Goal: Information Seeking & Learning: Learn about a topic

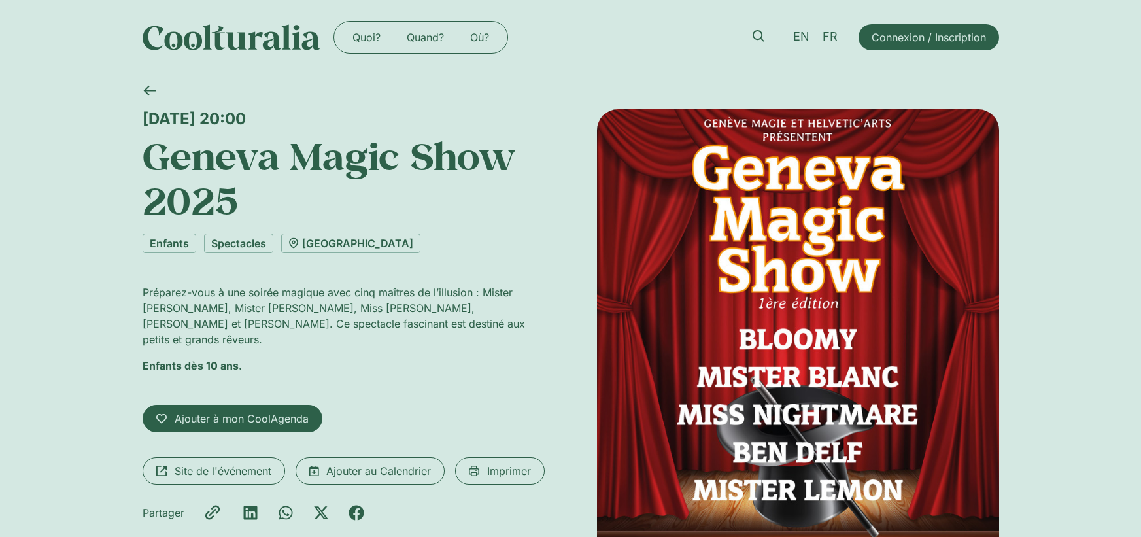
click at [245, 39] on img at bounding box center [232, 37] width 178 height 26
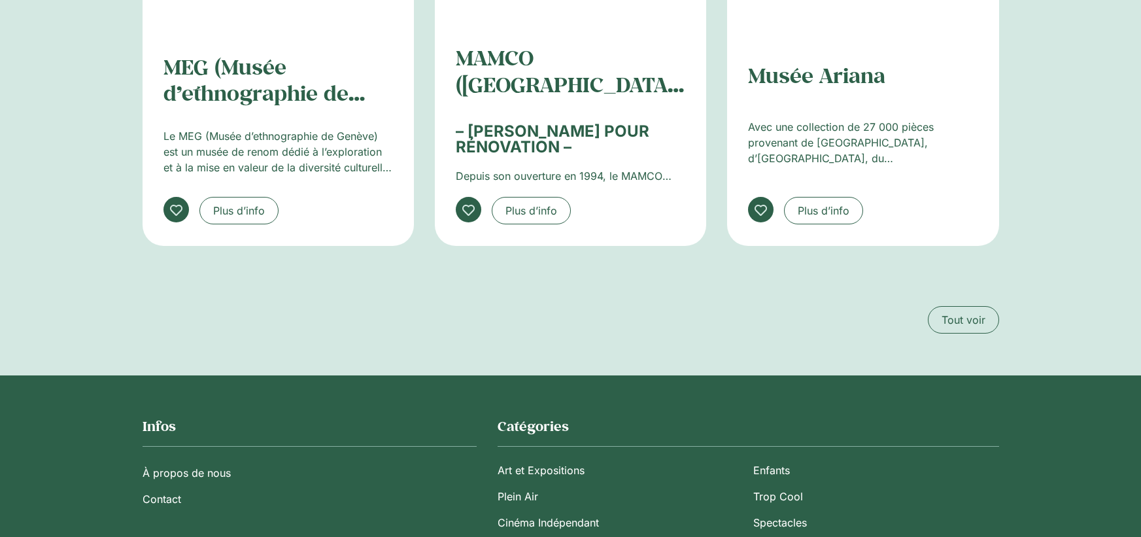
scroll to position [2485, 0]
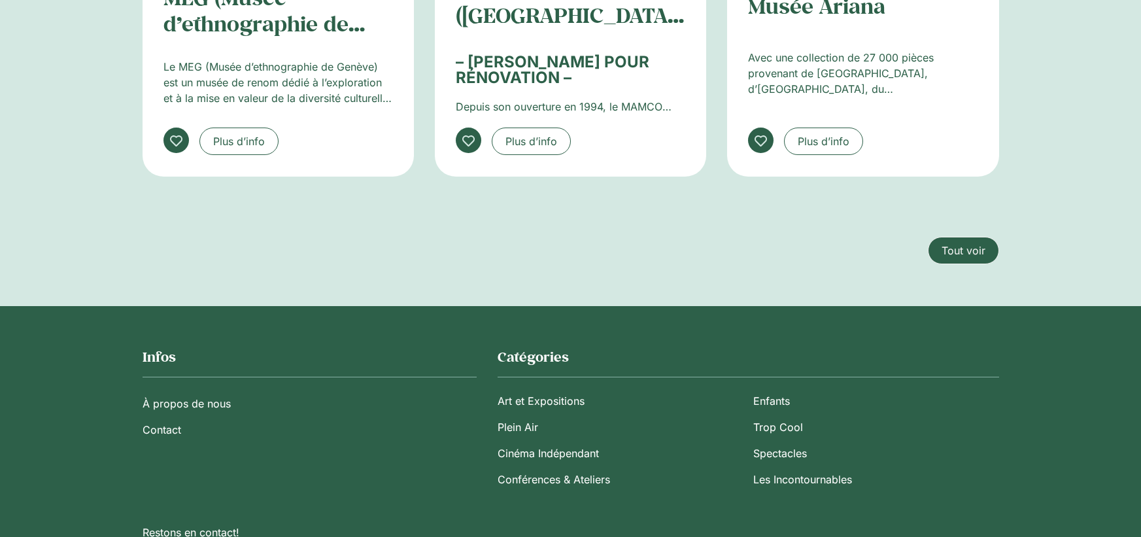
click at [980, 253] on span "Tout voir" at bounding box center [964, 251] width 44 height 16
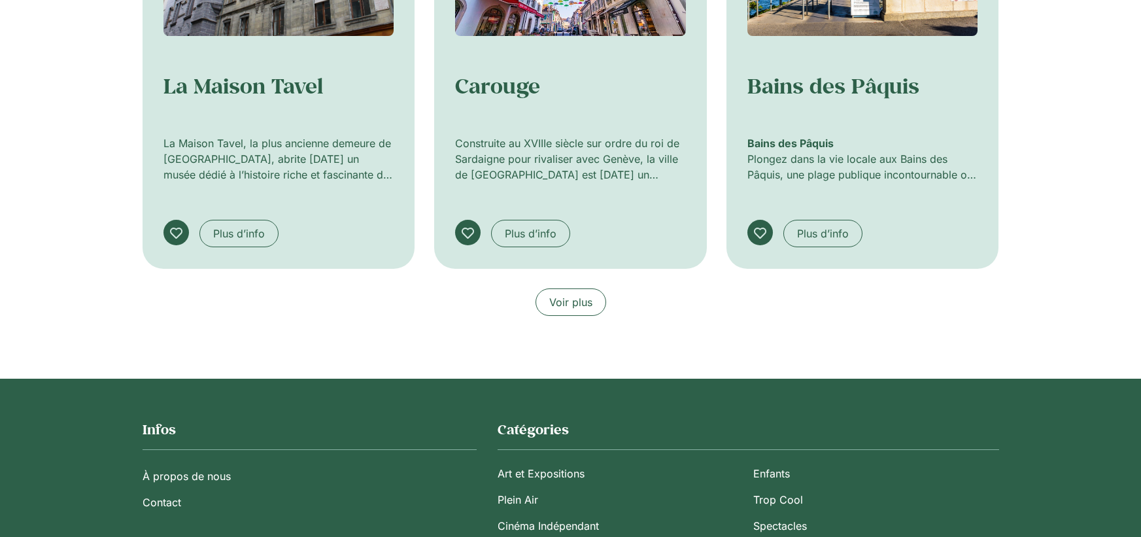
scroll to position [981, 0]
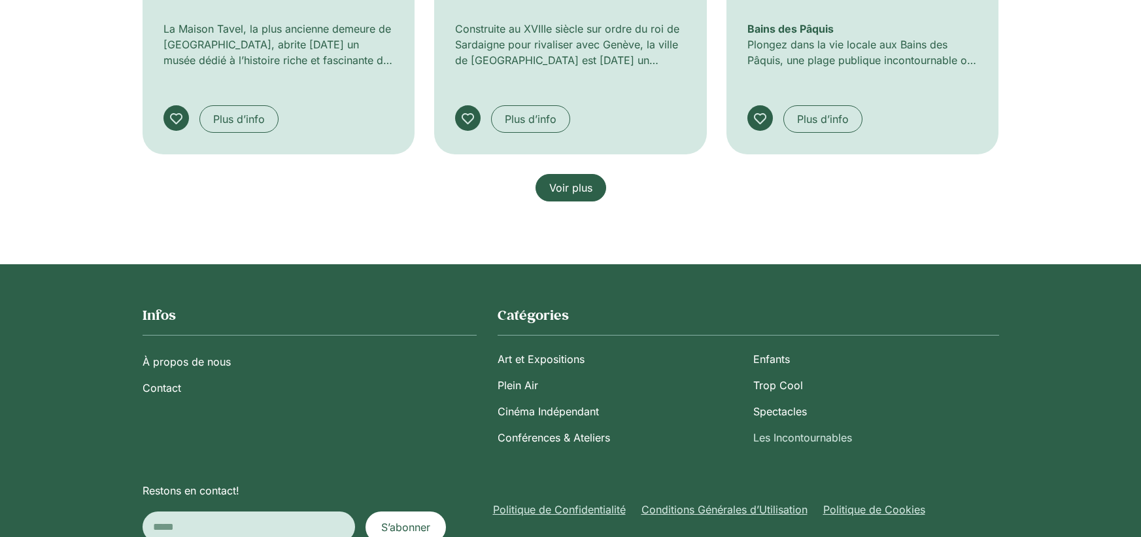
click at [580, 197] on link "Voir plus" at bounding box center [571, 187] width 71 height 27
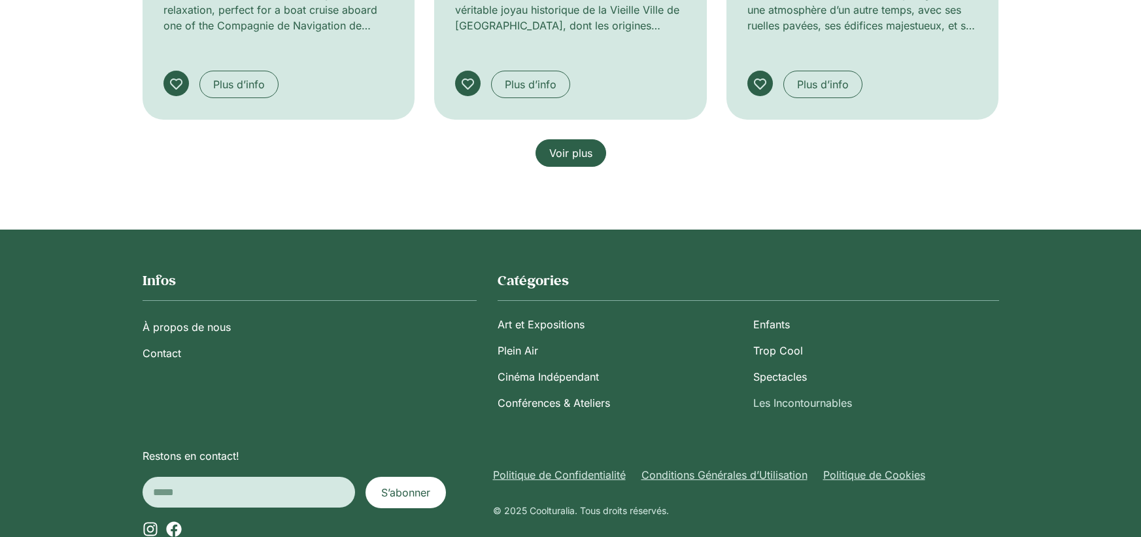
scroll to position [1914, 0]
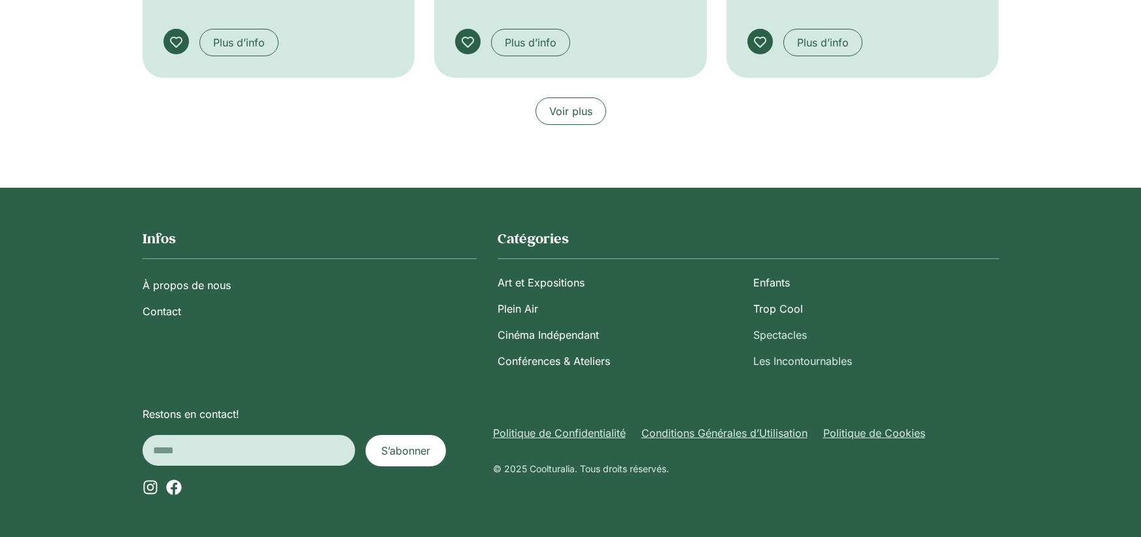
click at [786, 333] on link "Spectacles" at bounding box center [875, 335] width 245 height 26
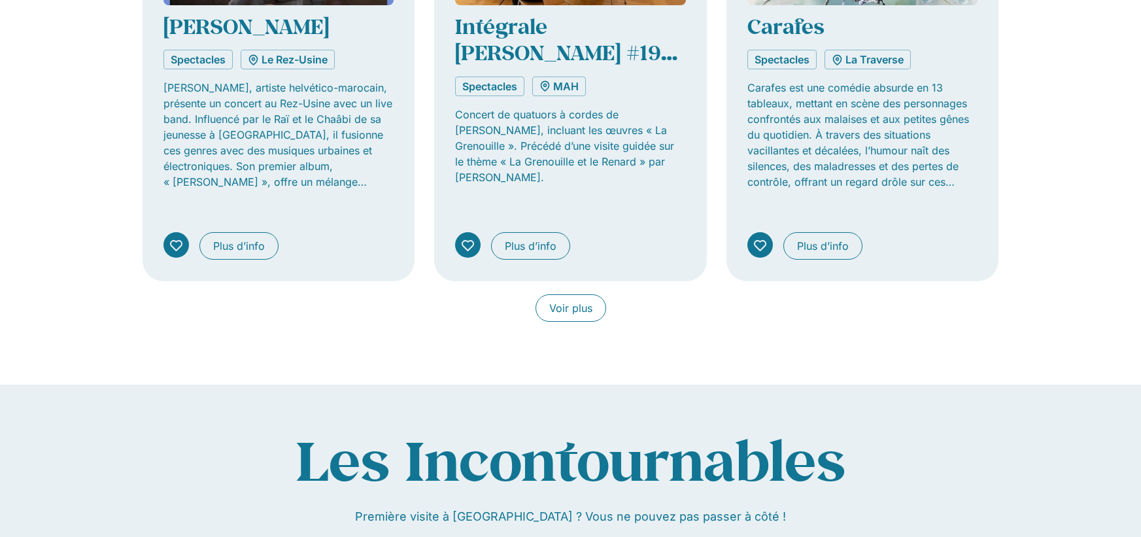
scroll to position [1177, 0]
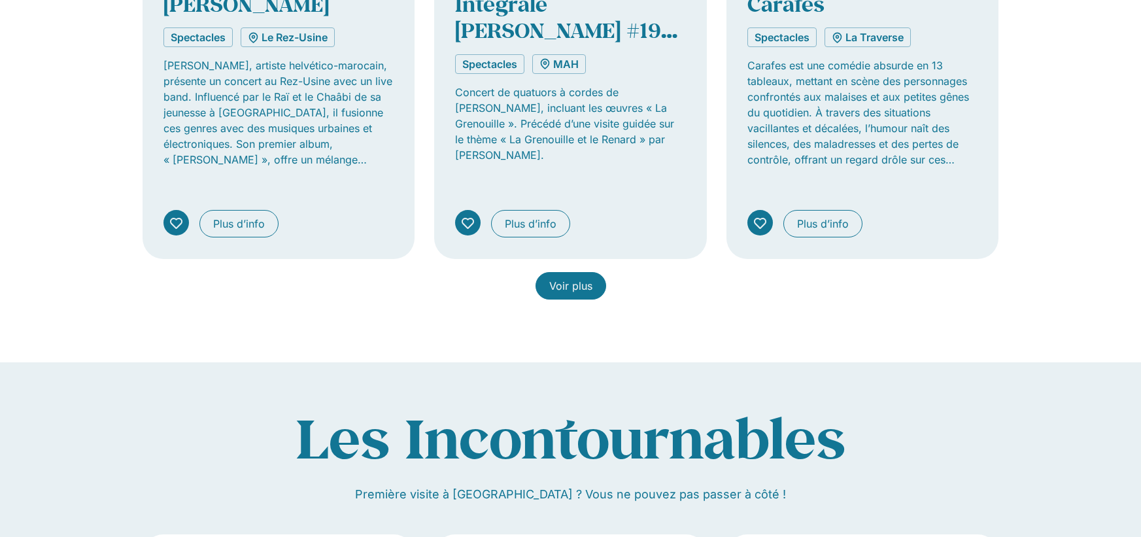
click at [554, 278] on span "Voir plus" at bounding box center [570, 286] width 43 height 16
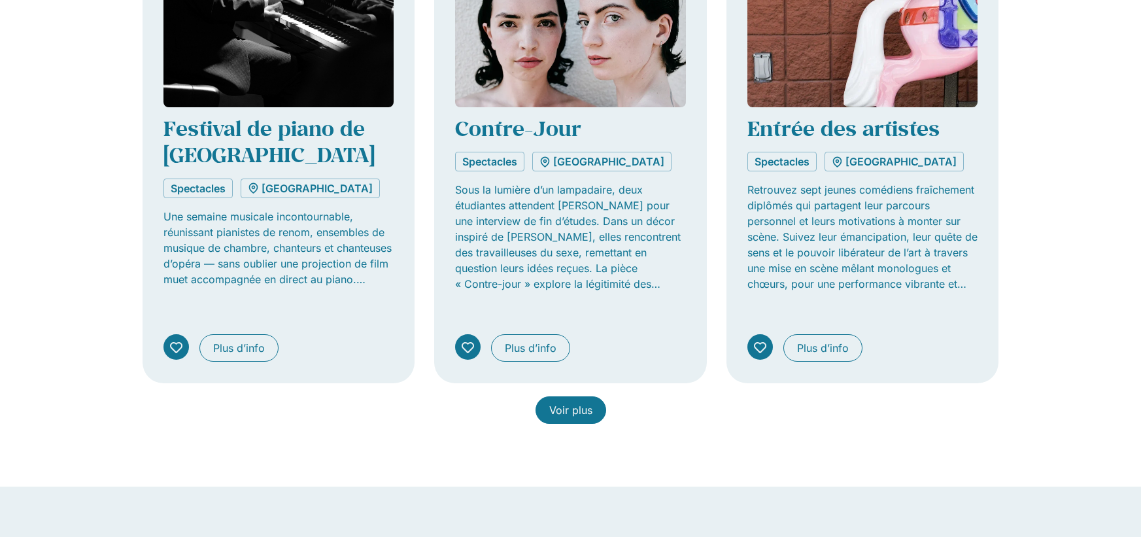
scroll to position [2158, 0]
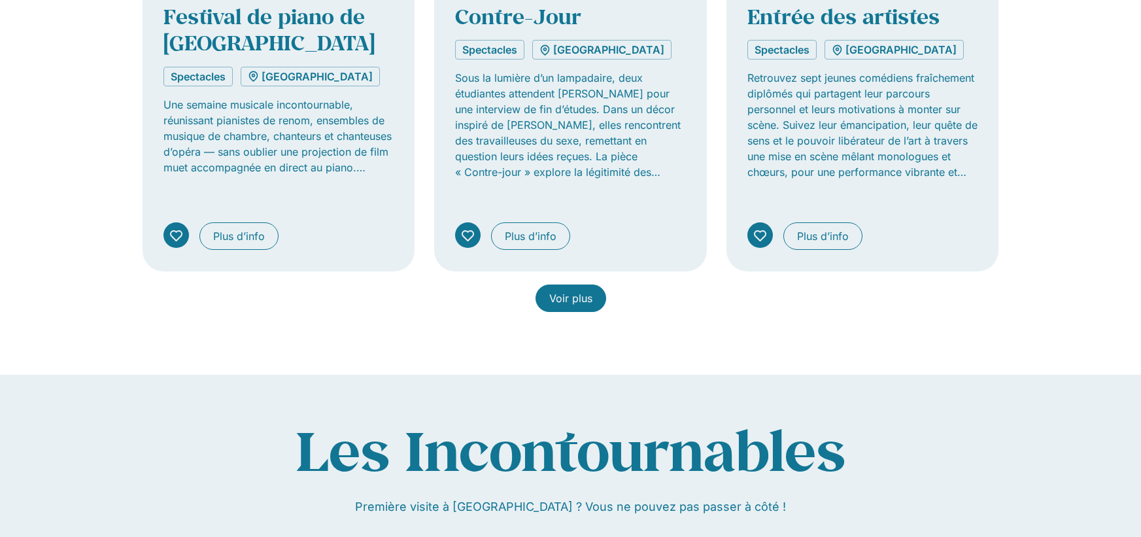
click at [563, 290] on span "Voir plus" at bounding box center [570, 298] width 43 height 16
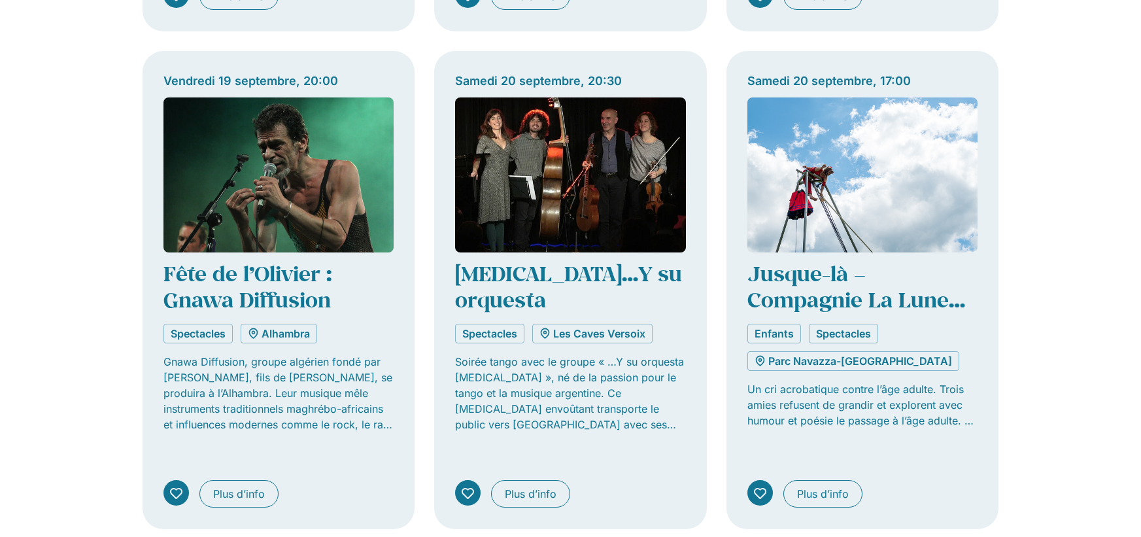
scroll to position [3205, 0]
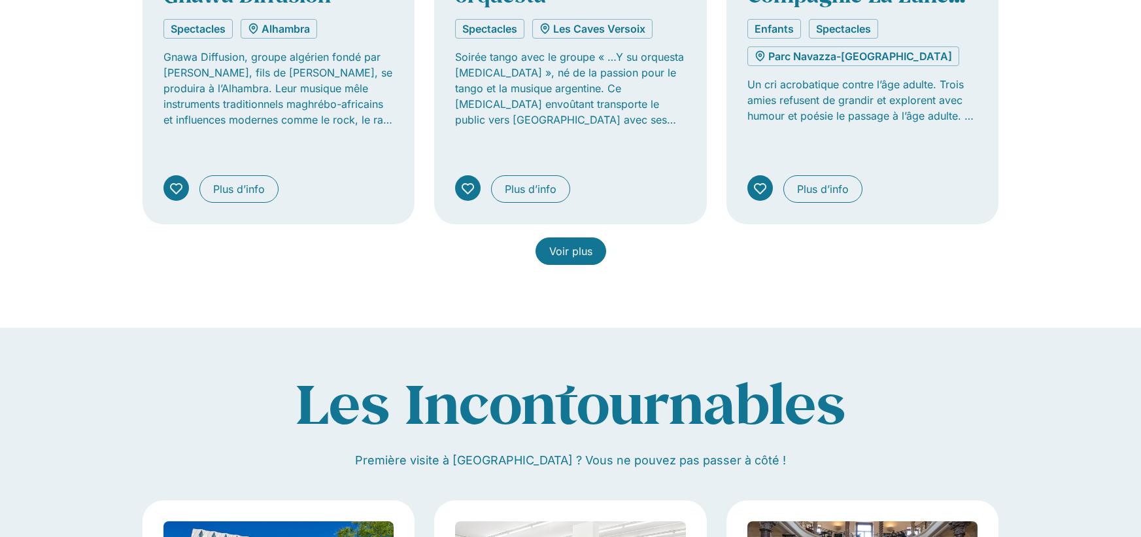
click at [576, 243] on span "Voir plus" at bounding box center [570, 251] width 43 height 16
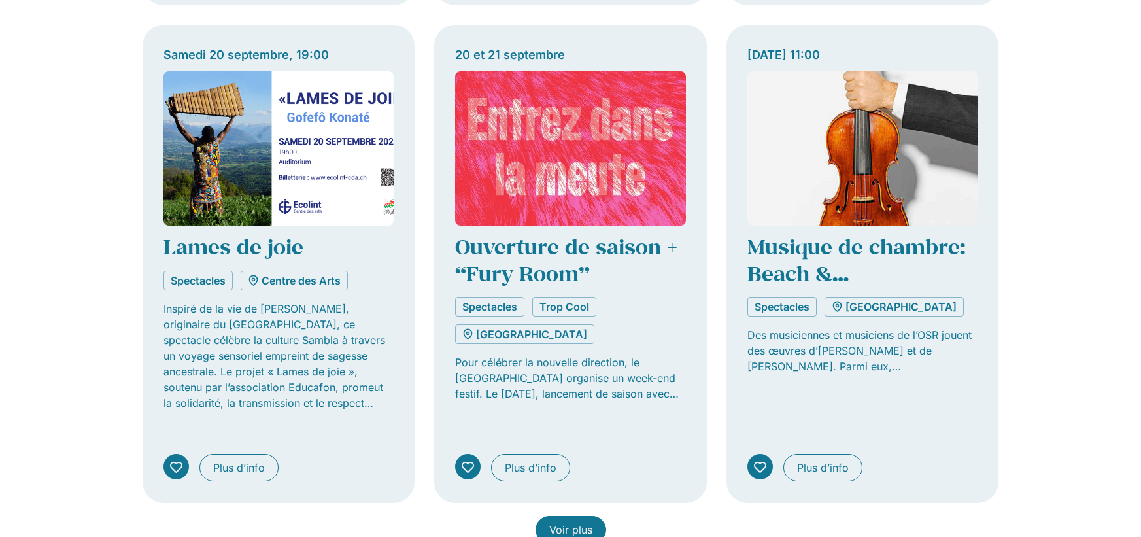
scroll to position [3924, 0]
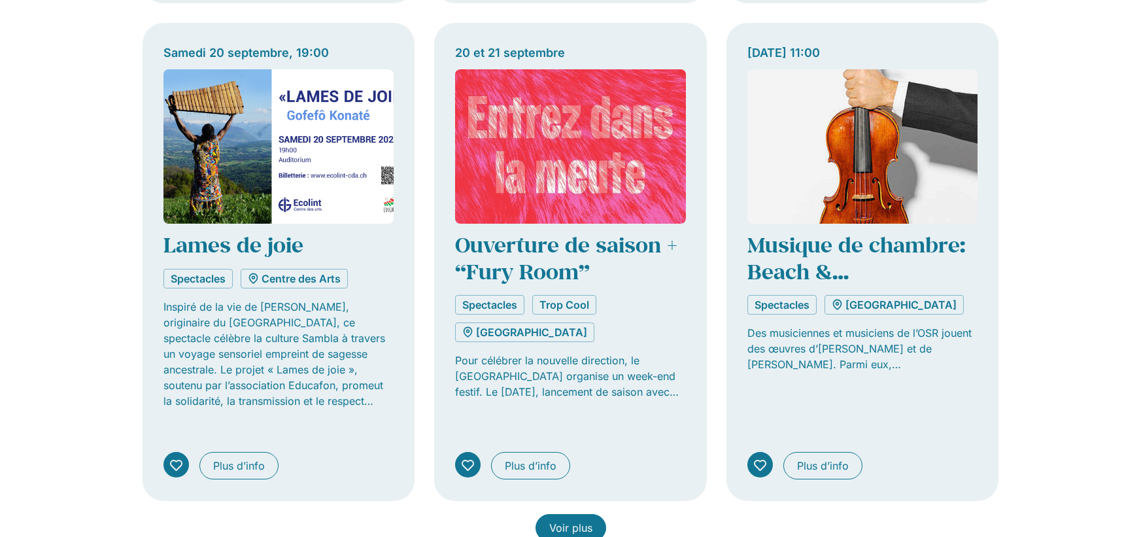
click at [591, 514] on link "Voir plus" at bounding box center [571, 527] width 71 height 27
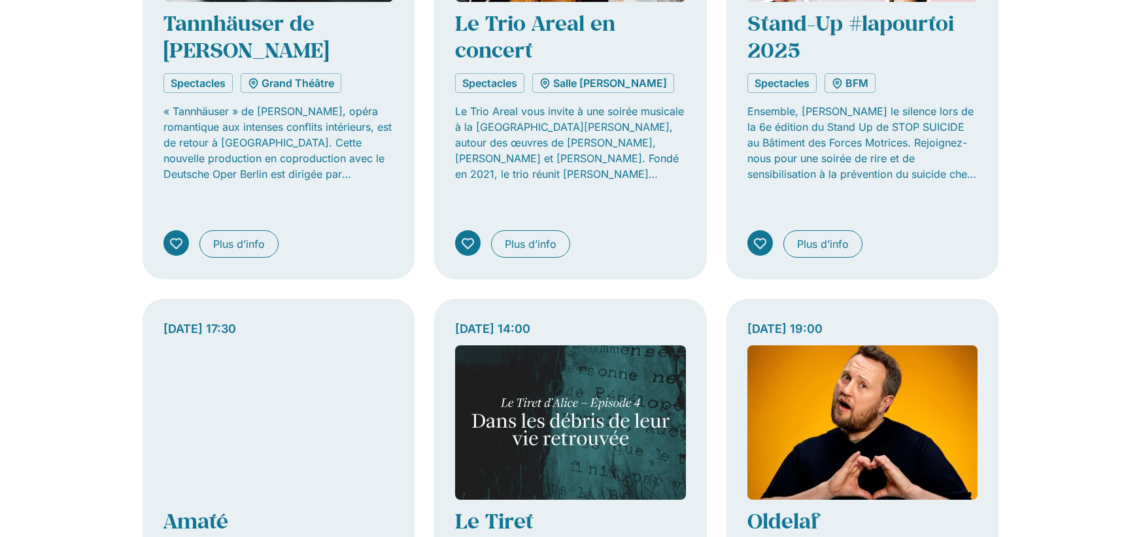
scroll to position [4709, 0]
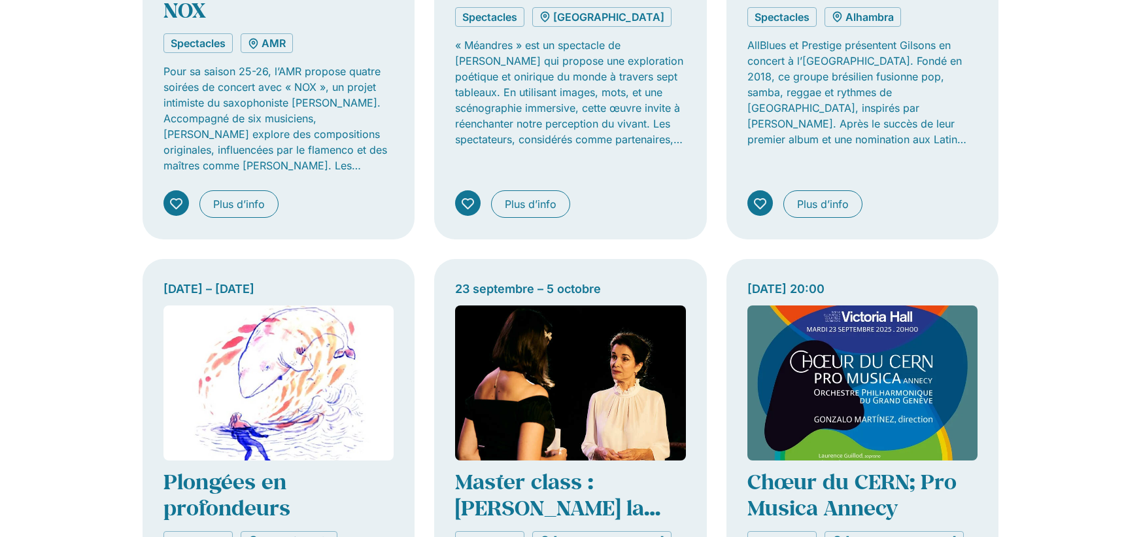
scroll to position [5690, 0]
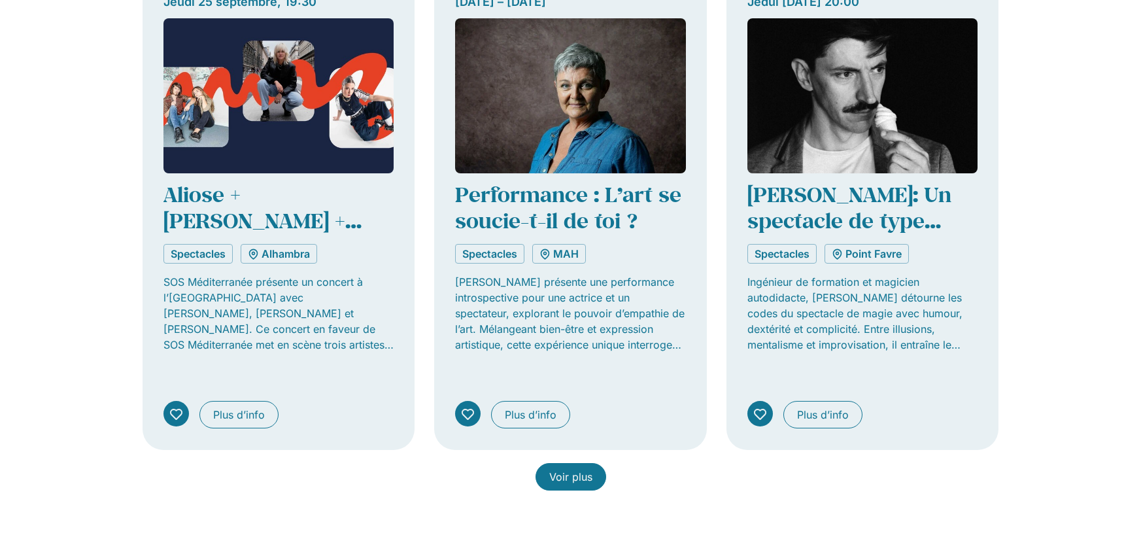
scroll to position [6998, 0]
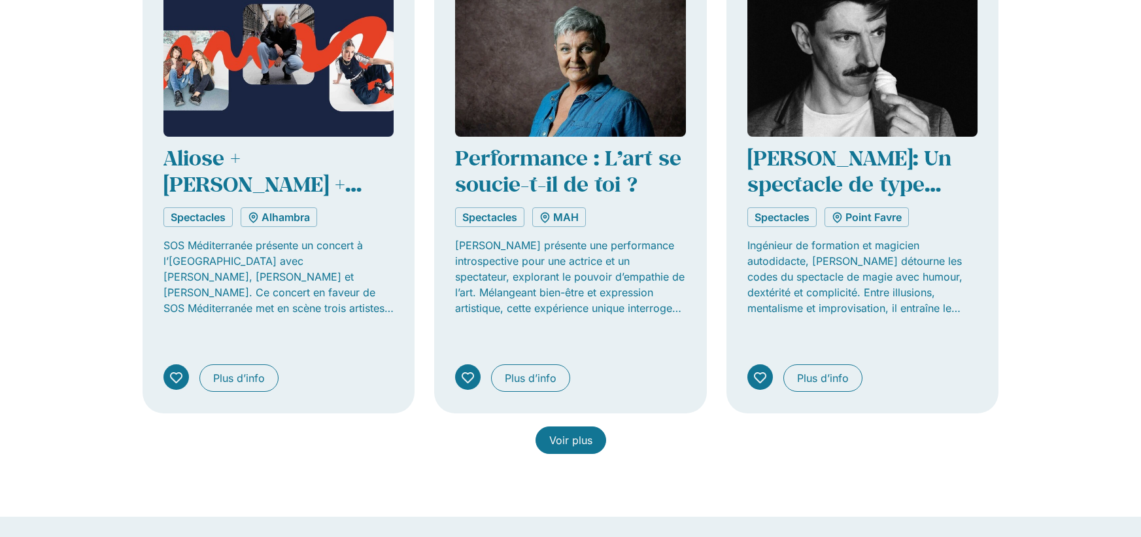
click at [576, 432] on span "Voir plus" at bounding box center [570, 440] width 43 height 16
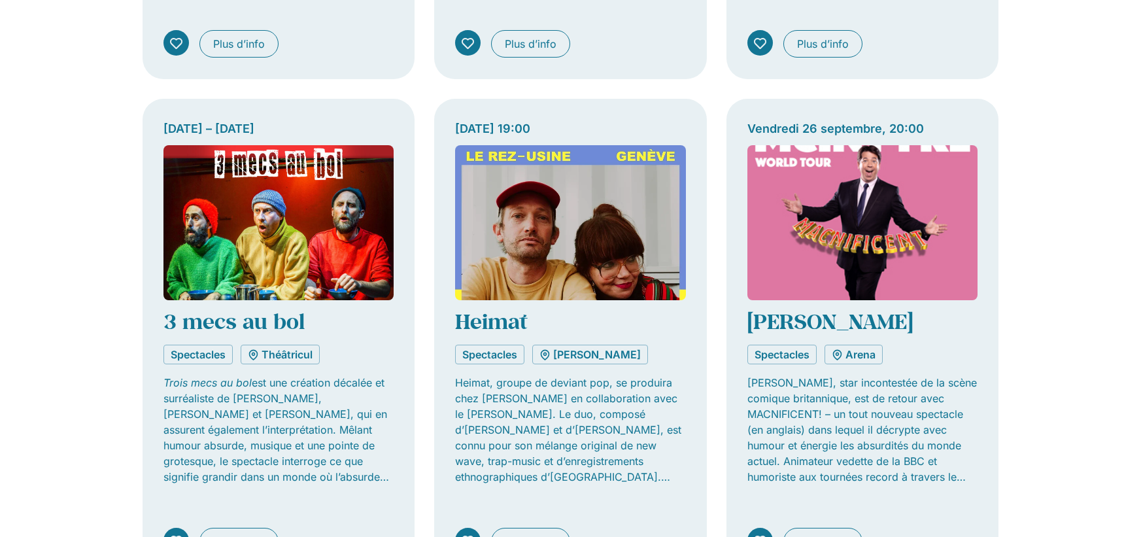
scroll to position [7848, 0]
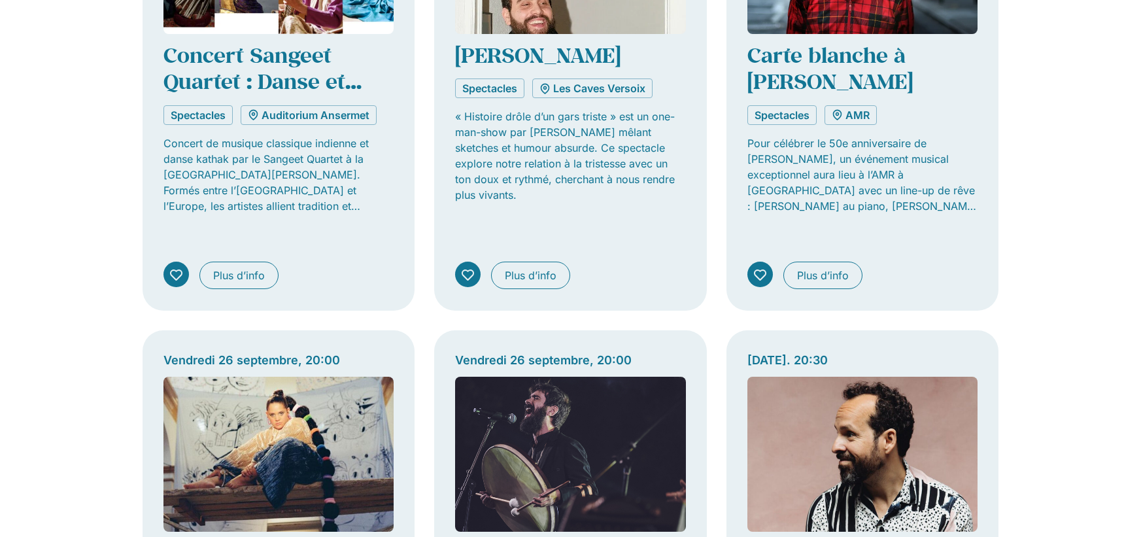
scroll to position [8633, 0]
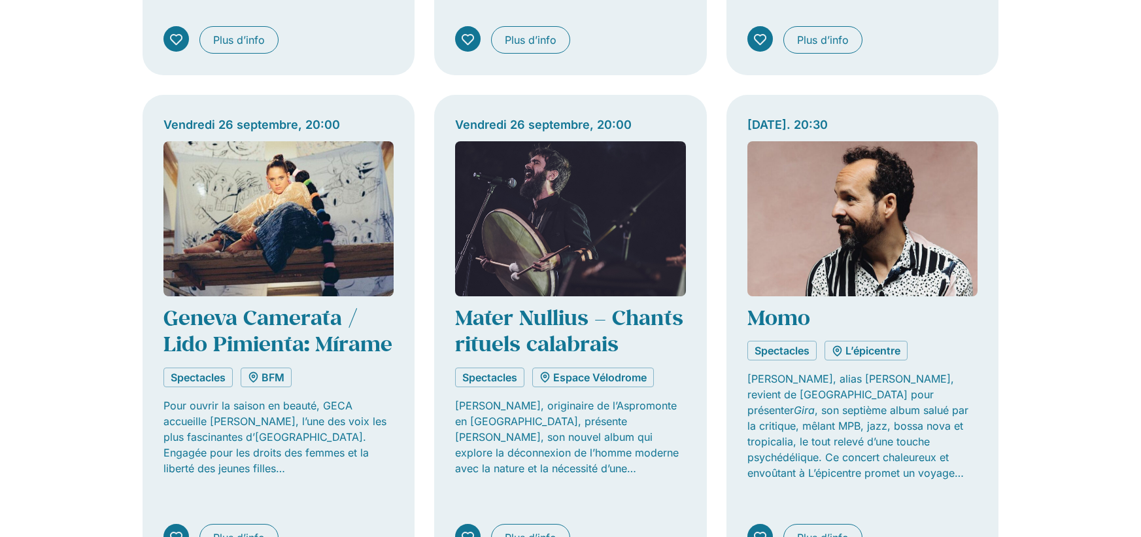
scroll to position [8895, 0]
